Goal: Task Accomplishment & Management: Manage account settings

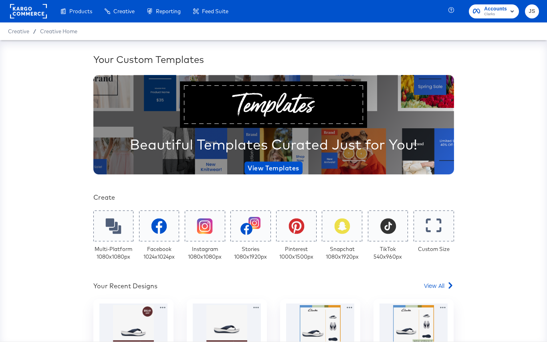
click at [514, 9] on rect "button" at bounding box center [512, 11] width 10 height 10
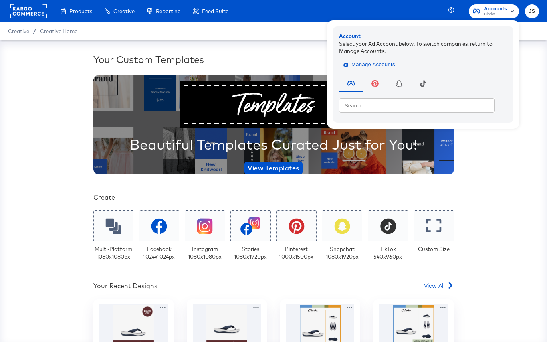
click at [379, 67] on span "Manage Accounts" at bounding box center [370, 64] width 50 height 9
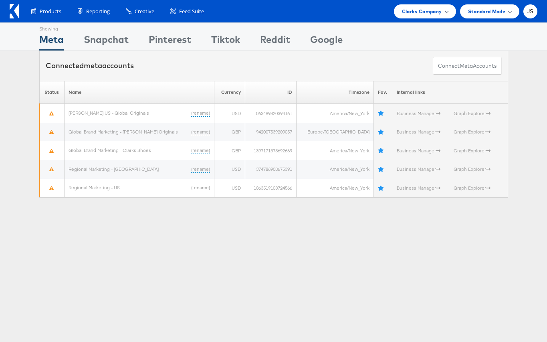
click at [444, 11] on span at bounding box center [446, 11] width 4 height 4
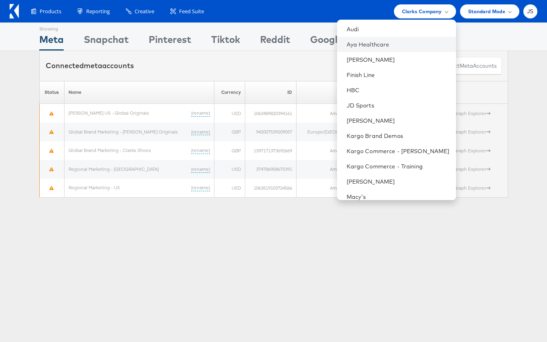
scroll to position [91, 0]
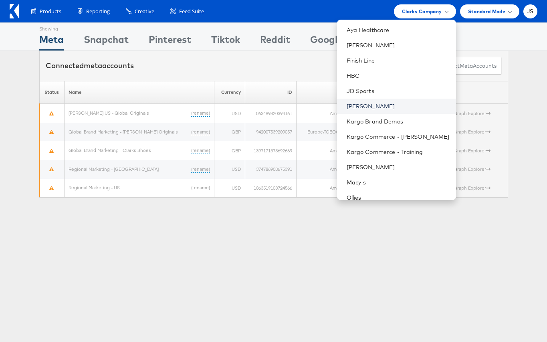
click at [391, 106] on link "[PERSON_NAME]" at bounding box center [398, 106] width 103 height 8
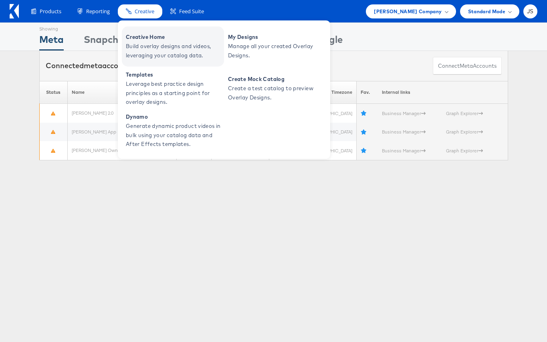
click at [149, 43] on span "Build overlay designs and videos, leveraging your catalog data." at bounding box center [174, 51] width 96 height 18
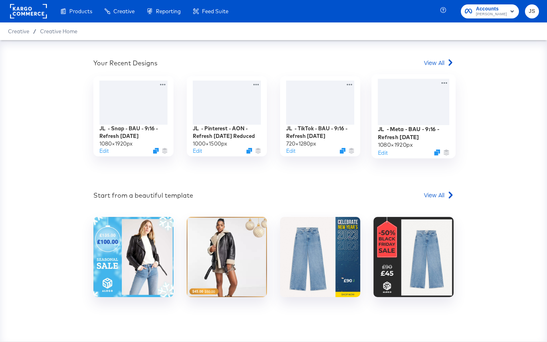
scroll to position [204, 0]
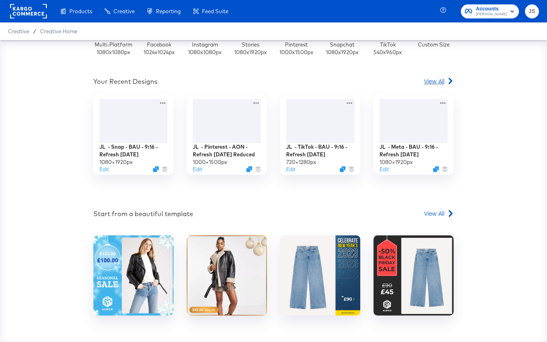
click at [437, 84] on span "View All" at bounding box center [434, 81] width 20 height 8
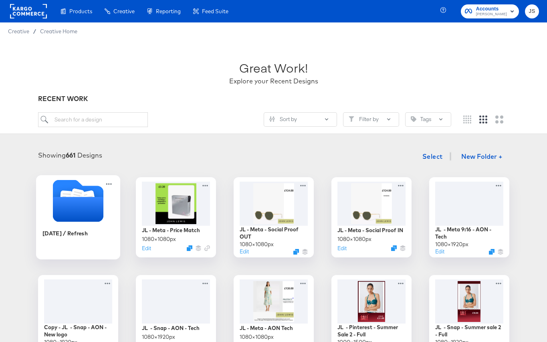
click at [67, 204] on icon "Folder" at bounding box center [77, 209] width 50 height 25
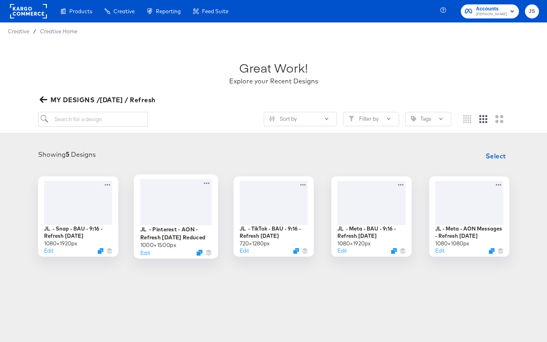
click at [169, 205] on div at bounding box center [176, 202] width 72 height 46
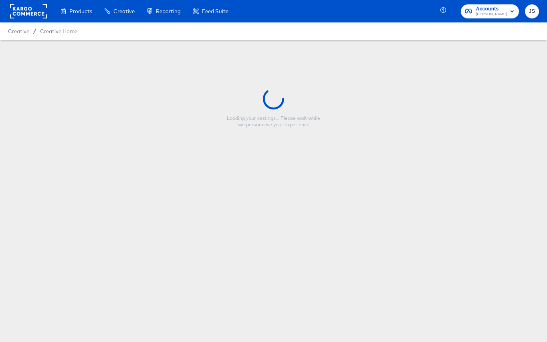
type input "JL - Pinterest - AON - Refresh [DATE] Reduced"
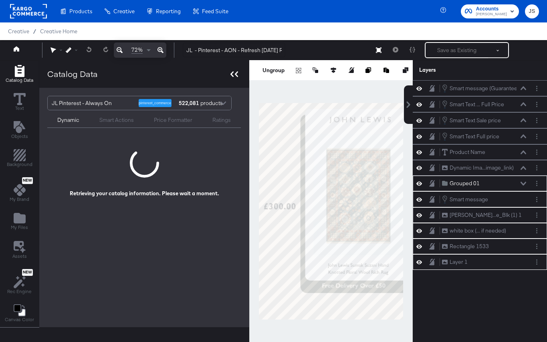
click at [232, 73] on icon at bounding box center [234, 74] width 8 height 6
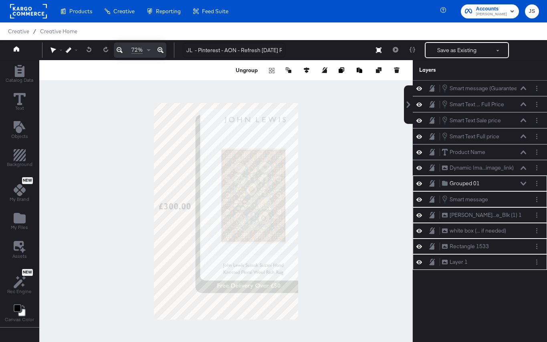
click at [372, 270] on div at bounding box center [225, 211] width 373 height 302
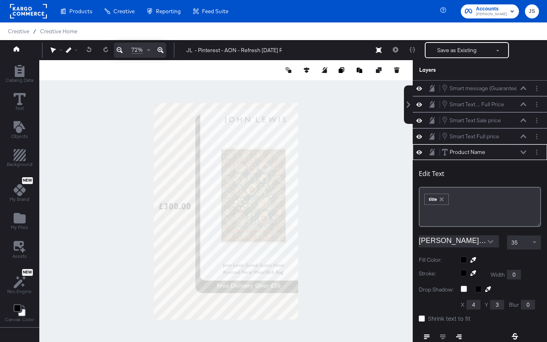
scroll to position [64, 0]
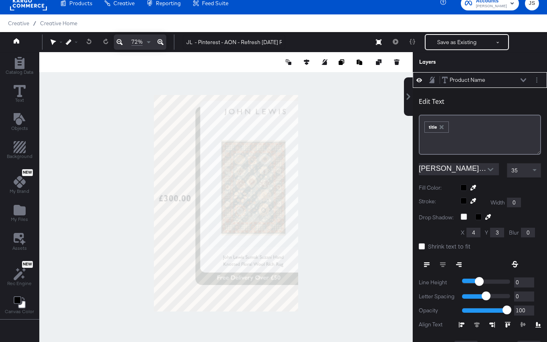
click at [368, 164] on div at bounding box center [225, 203] width 373 height 302
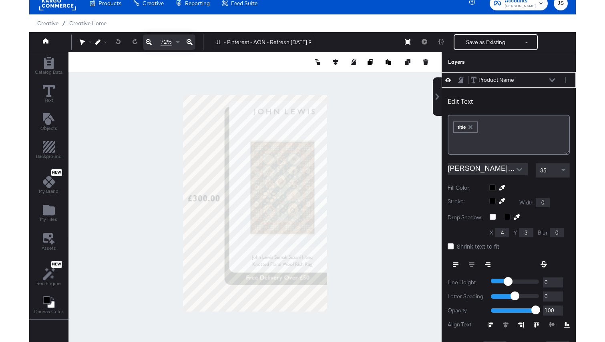
scroll to position [0, 0]
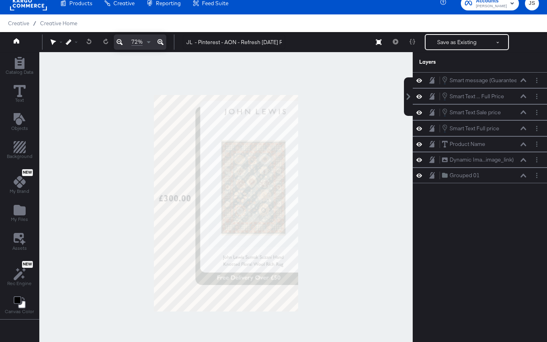
click at [348, 67] on div at bounding box center [225, 203] width 373 height 302
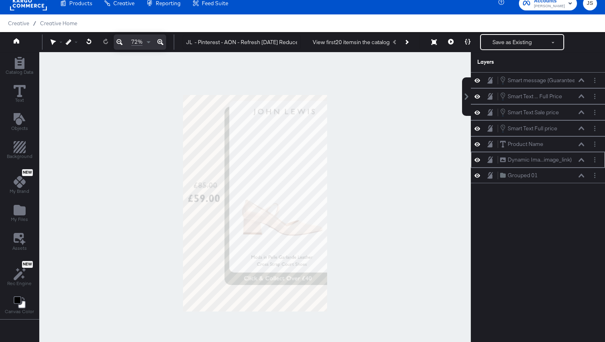
click at [475, 159] on icon at bounding box center [478, 160] width 6 height 4
click at [475, 159] on icon at bounding box center [478, 159] width 6 height 5
click at [475, 159] on icon at bounding box center [478, 160] width 6 height 4
click at [475, 159] on icon at bounding box center [478, 159] width 6 height 5
click at [546, 159] on icon at bounding box center [582, 160] width 6 height 4
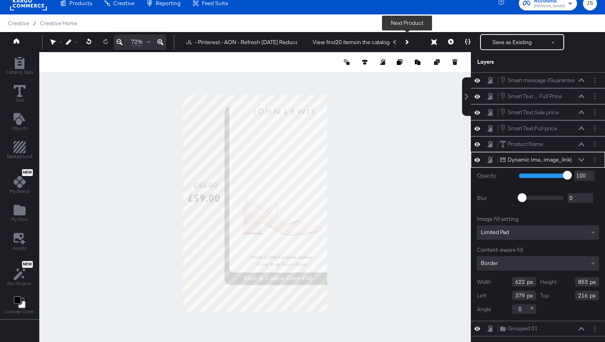
click at [409, 44] on button "Next Product" at bounding box center [406, 42] width 11 height 14
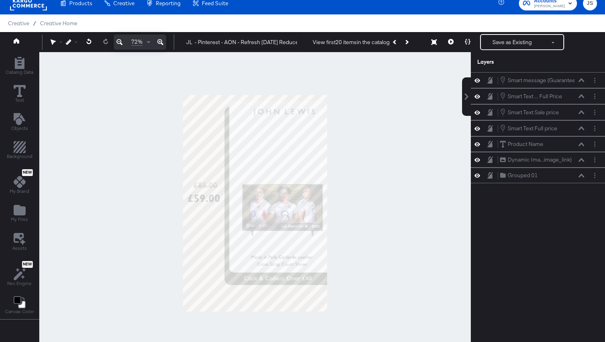
click at [444, 204] on div at bounding box center [255, 203] width 432 height 302
click at [478, 176] on icon at bounding box center [478, 175] width 6 height 7
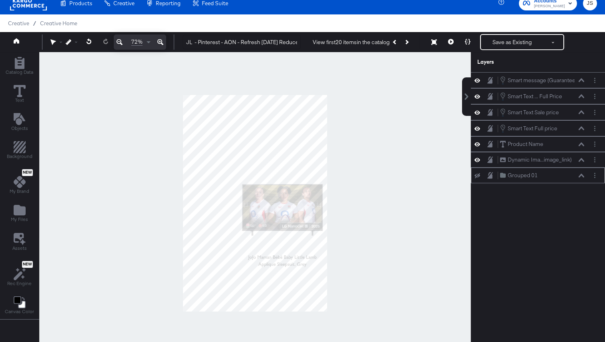
click at [478, 176] on icon at bounding box center [478, 175] width 6 height 5
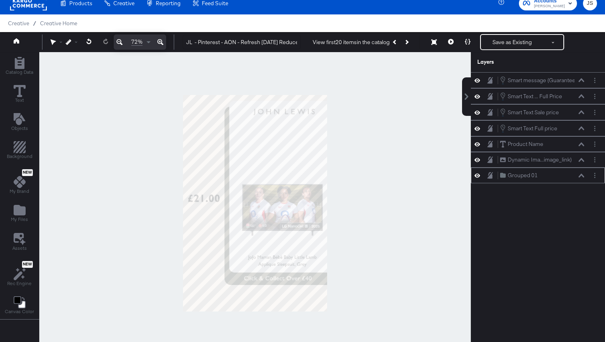
click at [546, 202] on div "Smart message (Guarantee) Smart message (Guarantee) Smart Text ... Full Price S…" at bounding box center [538, 207] width 134 height 270
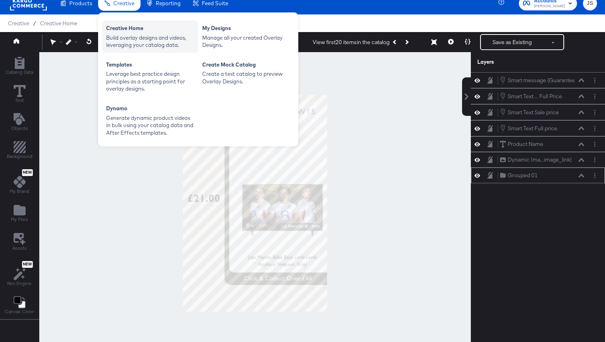
click at [119, 41] on div "Build overlay designs and videos, leveraging your catalog data." at bounding box center [150, 41] width 88 height 15
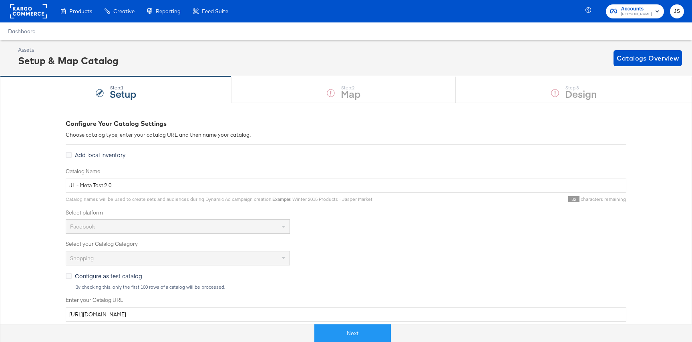
click at [262, 91] on div "Step: 1 Setup Step: 2 Map Step: 3 Design" at bounding box center [346, 89] width 692 height 26
